Goal: Find specific page/section: Find specific page/section

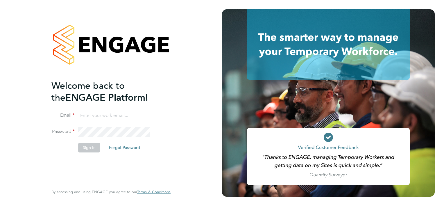
type input "[PERSON_NAME][EMAIL_ADDRESS][PERSON_NAME][DOMAIN_NAME]"
click at [79, 169] on div "Welcome back to the ENGAGE Platform! Email [PERSON_NAME][EMAIL_ADDRESS][PERSON_…" at bounding box center [107, 132] width 113 height 105
click at [85, 149] on button "Sign In" at bounding box center [89, 147] width 22 height 9
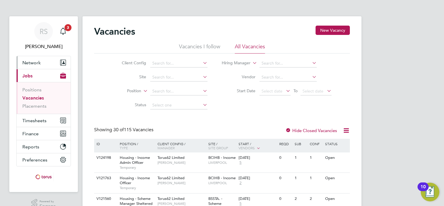
click at [47, 64] on button "Network" at bounding box center [44, 62] width 54 height 13
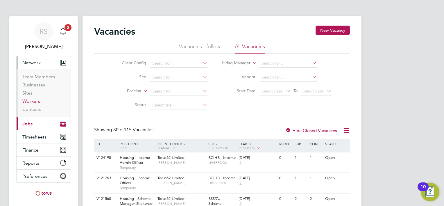
click at [35, 100] on link "Workers" at bounding box center [31, 101] width 18 height 6
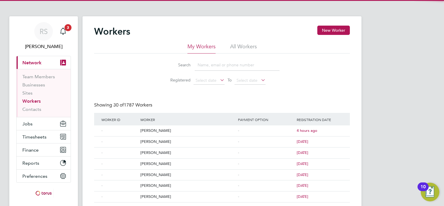
click at [242, 44] on li "All Workers" at bounding box center [243, 48] width 27 height 10
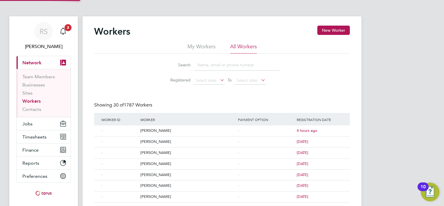
click at [213, 64] on input at bounding box center [237, 64] width 85 height 11
type input "gallagher"
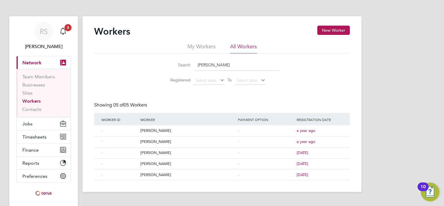
click at [171, 185] on div "Workers New Worker My Workers All Workers Search gallagher Registered Select da…" at bounding box center [222, 104] width 279 height 176
